Goal: Find specific page/section: Find specific page/section

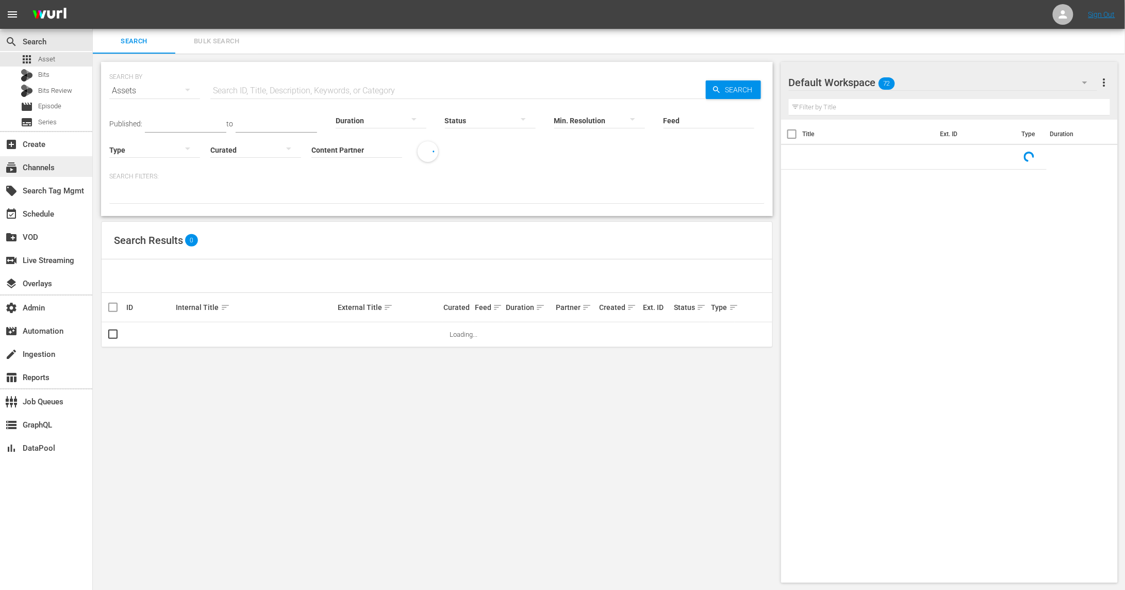
click at [64, 165] on div "subscriptions Channels" at bounding box center [46, 166] width 92 height 21
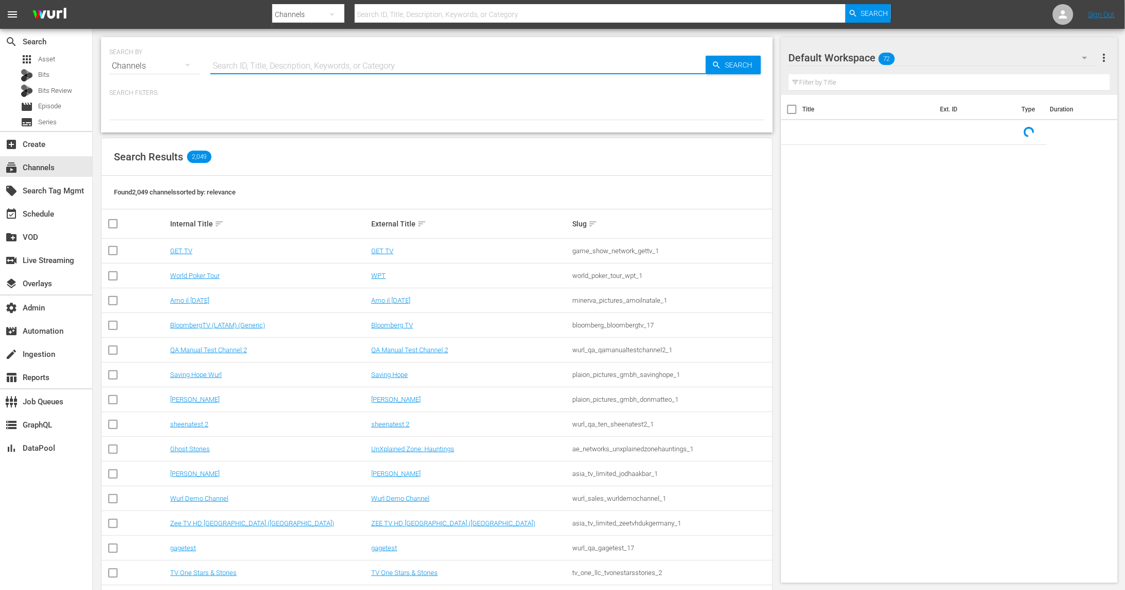
click at [231, 65] on input "text" at bounding box center [457, 66] width 495 height 25
paste input "tcltvplus_nosey_2_us_hls_wfo"
type input "tcltvplus_nosey_2_us_hls_wfo"
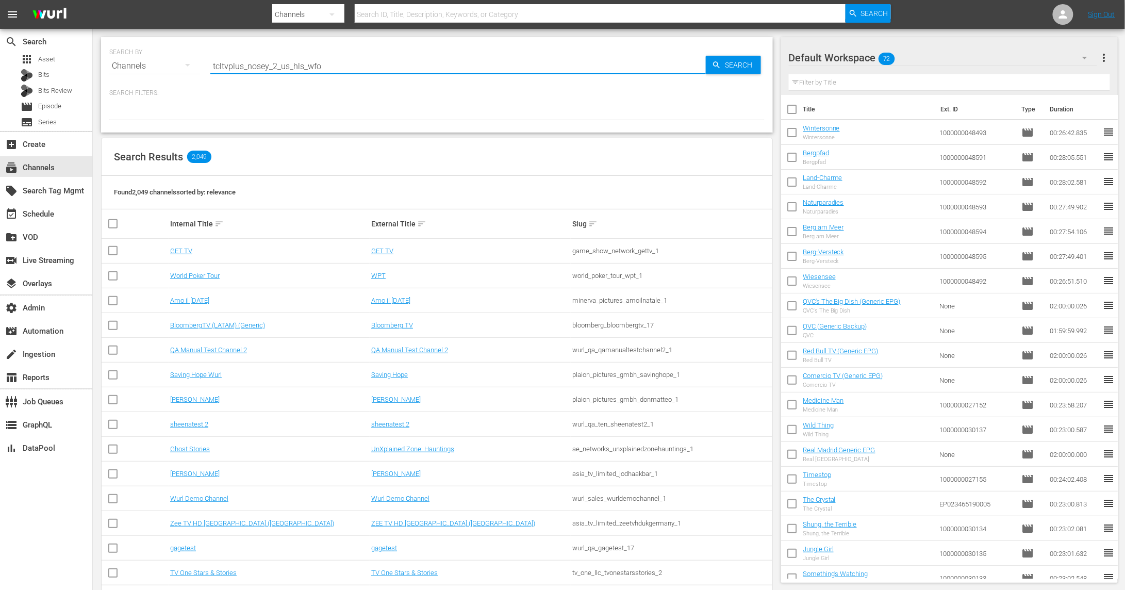
type input "tcltvplus_nosey_2_us_hls_wfo"
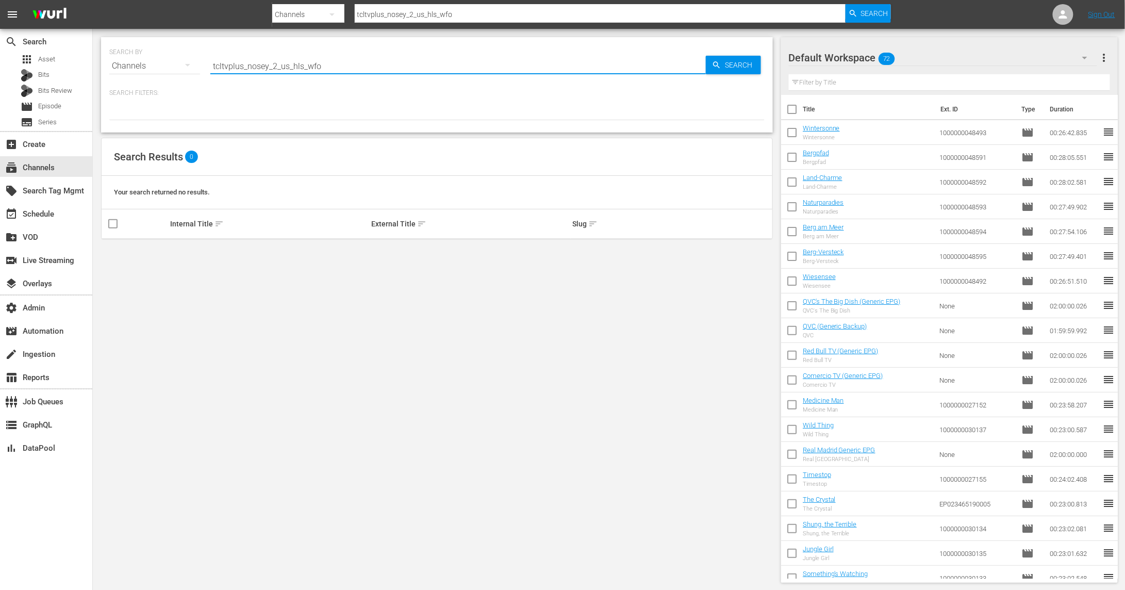
drag, startPoint x: 330, startPoint y: 65, endPoint x: 277, endPoint y: 66, distance: 53.6
click at [277, 66] on input "tcltvplus_nosey_2_us_hls_wfo" at bounding box center [457, 66] width 495 height 25
type input "tcltvplus_nosey_2"
drag, startPoint x: 247, startPoint y: 66, endPoint x: 138, endPoint y: 72, distance: 109.4
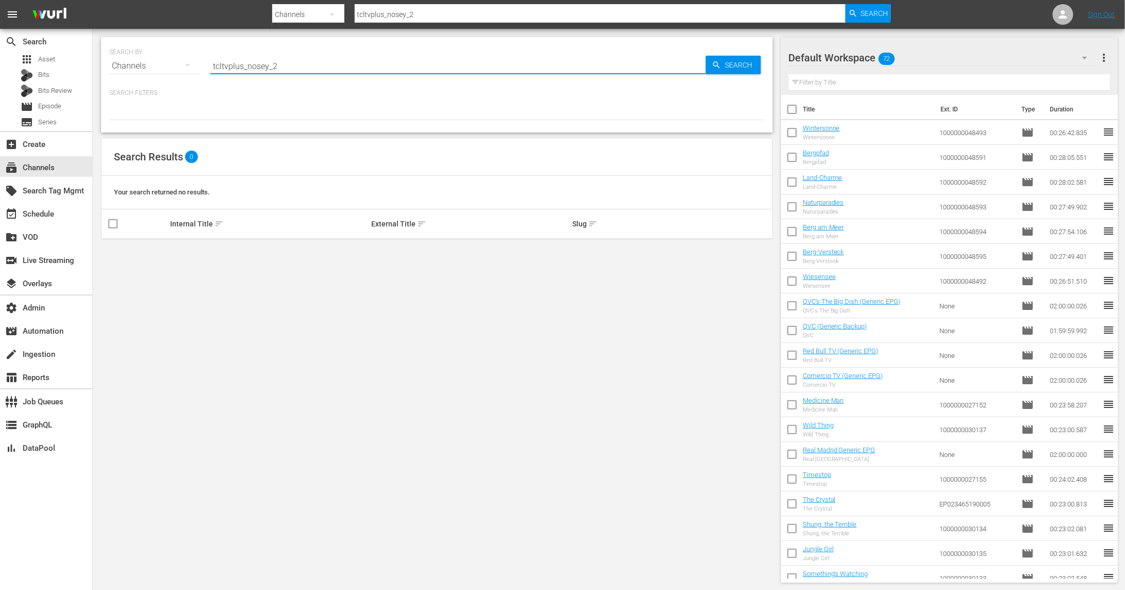
click at [138, 72] on div "SEARCH BY Search By Channels Search ID, Title, Description, Keywords, or Catego…" at bounding box center [436, 59] width 655 height 37
click at [245, 63] on input "tcltvplus_nosey_2" at bounding box center [457, 66] width 495 height 25
click at [248, 66] on input "tcltvplus_nosey_2" at bounding box center [457, 66] width 495 height 25
type input "nosey_2"
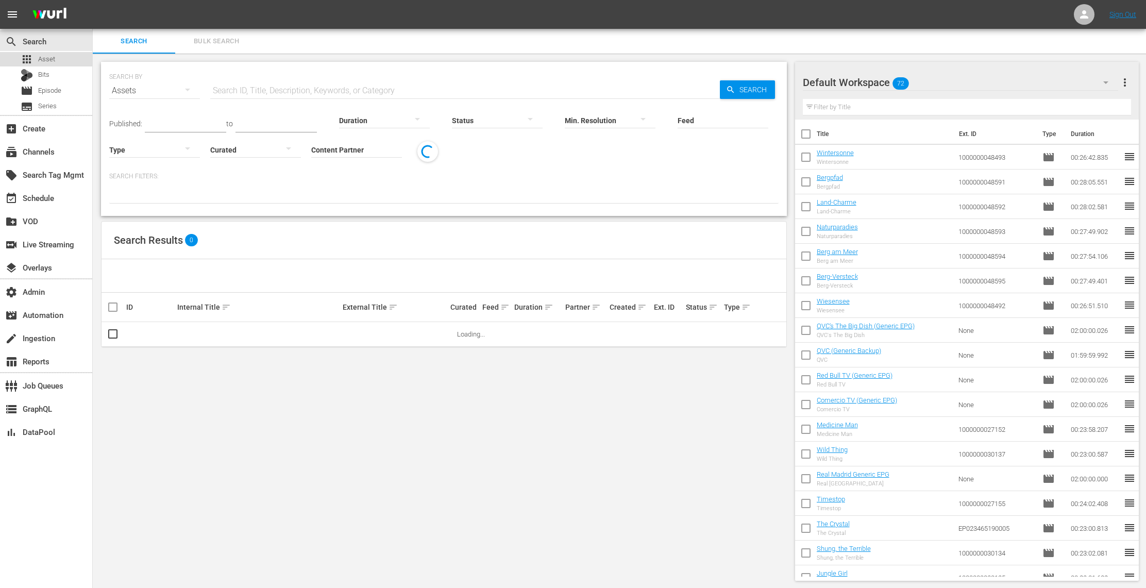
click at [68, 63] on div "apps Asset" at bounding box center [46, 59] width 92 height 14
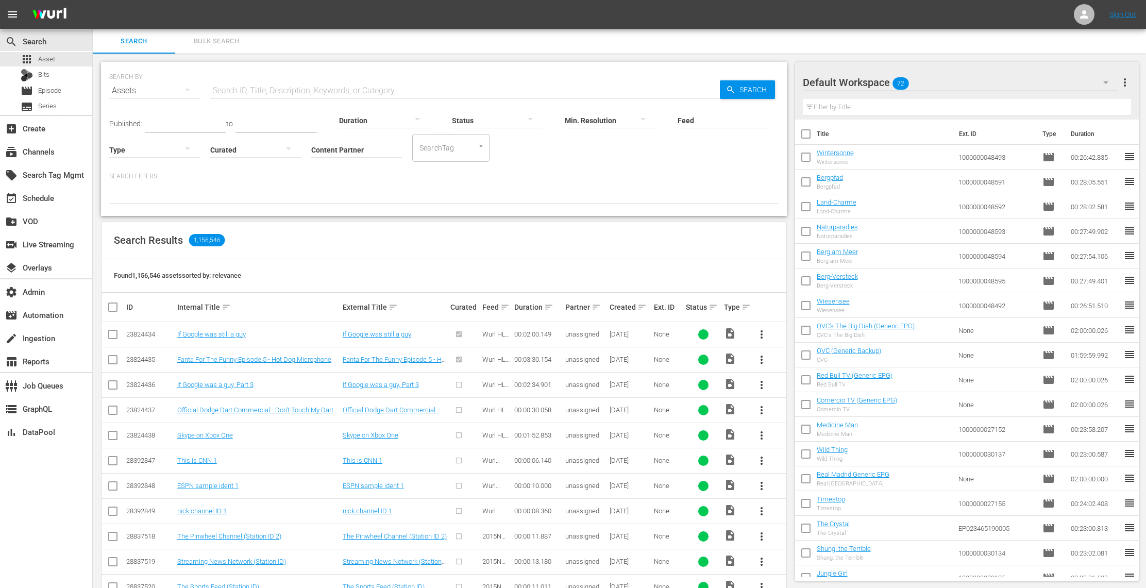
click at [355, 151] on input "Content Partner" at bounding box center [356, 150] width 91 height 37
click at [372, 183] on div "TV One, LLC (478)" at bounding box center [395, 178] width 151 height 25
type input "TV One, LLC (478)"
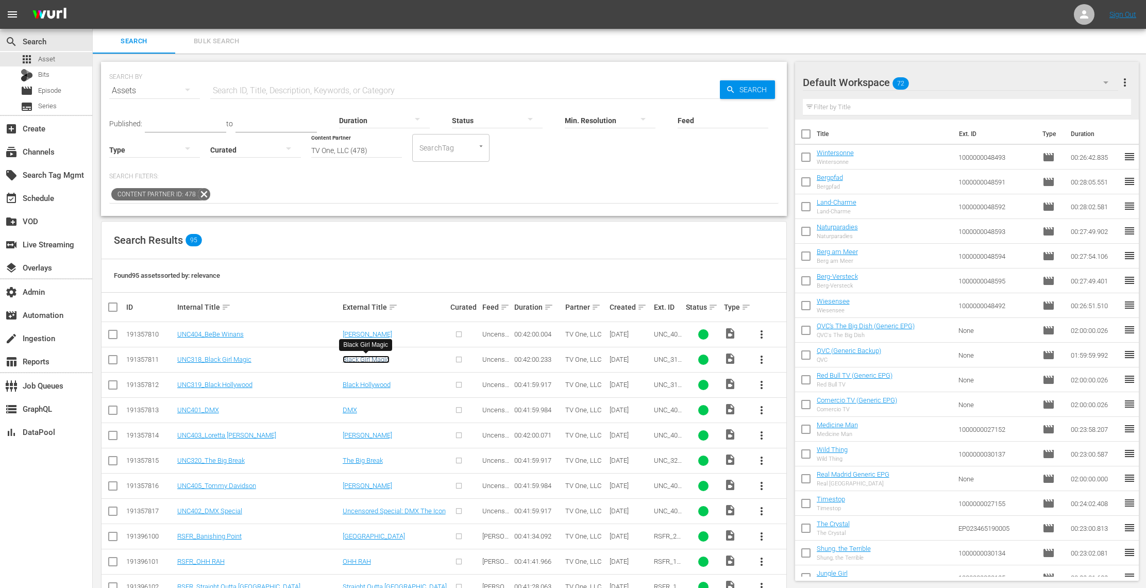
click at [369, 361] on link "Black Girl Magic" at bounding box center [366, 360] width 47 height 8
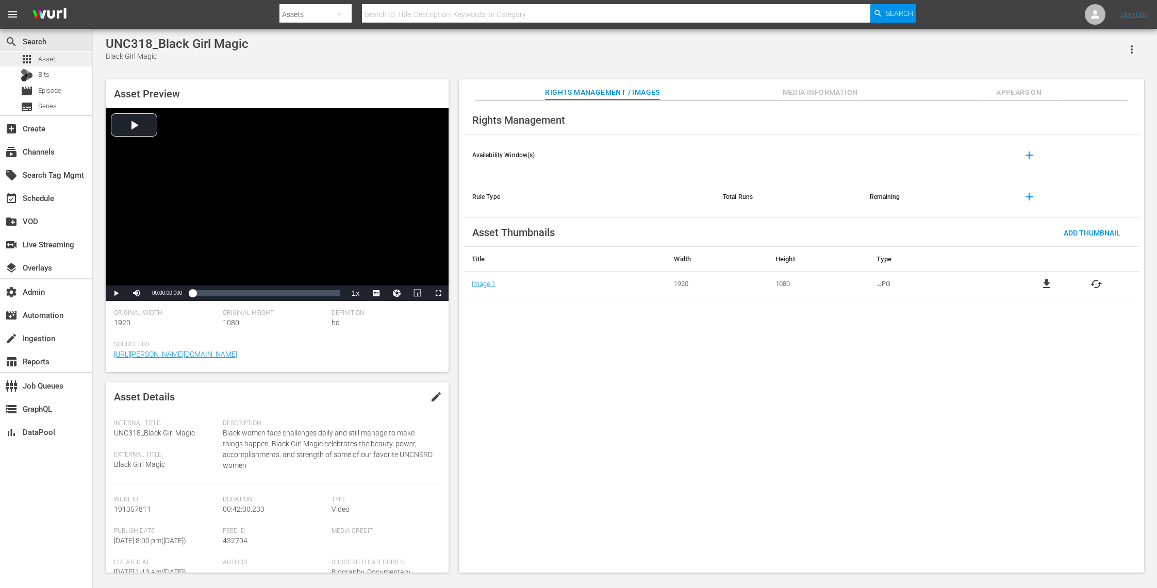
click at [61, 59] on div "apps Asset" at bounding box center [46, 59] width 92 height 14
